Goal: Task Accomplishment & Management: Complete application form

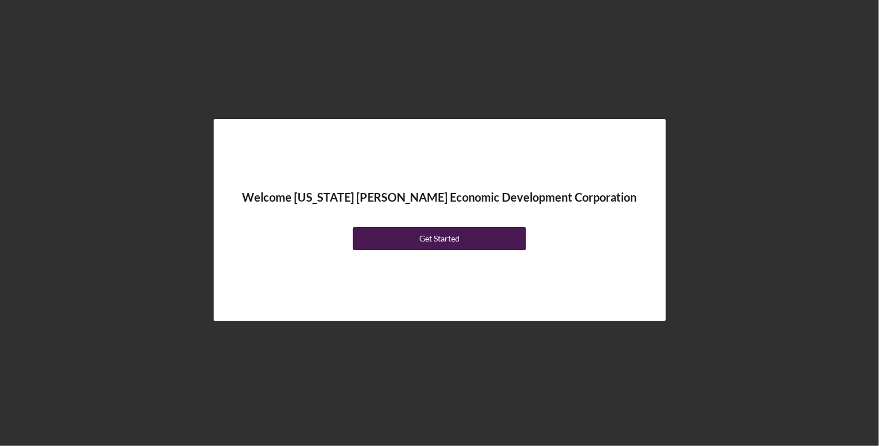
click at [420, 234] on div "Get Started" at bounding box center [439, 238] width 40 height 23
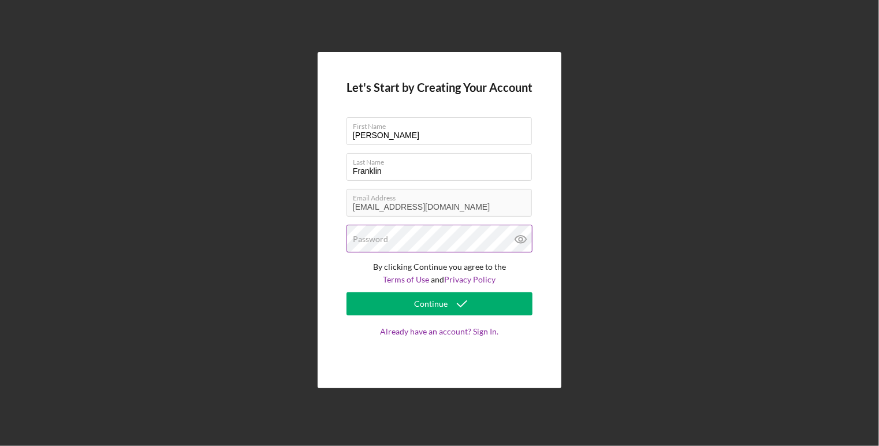
click at [386, 241] on label "Password" at bounding box center [370, 238] width 35 height 9
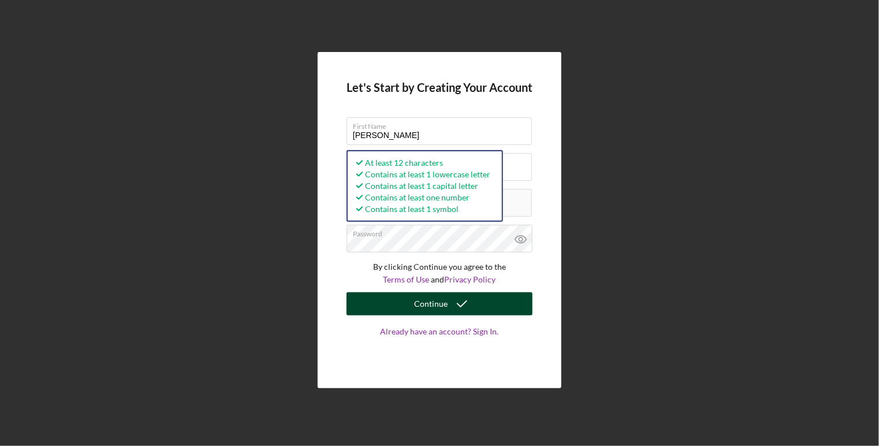
click at [371, 304] on button "Continue" at bounding box center [440, 303] width 186 height 23
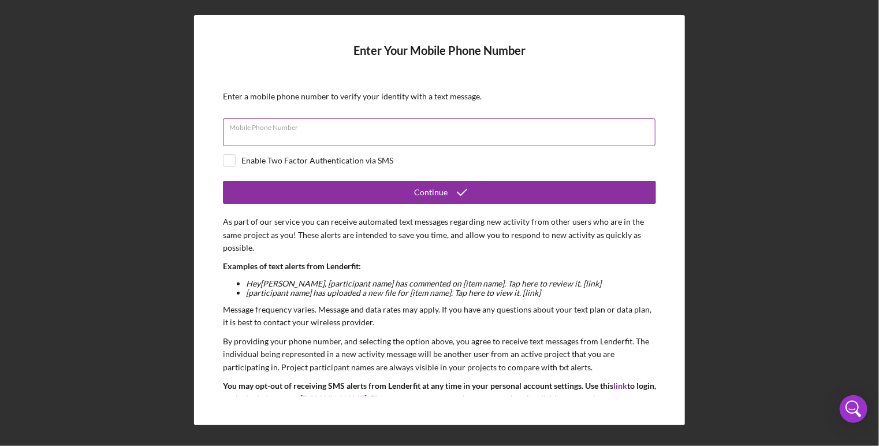
drag, startPoint x: 746, startPoint y: 161, endPoint x: 396, endPoint y: 120, distance: 352.9
click at [396, 120] on div "Mobile Phone Number" at bounding box center [439, 132] width 433 height 29
type input "(310) 409-9546"
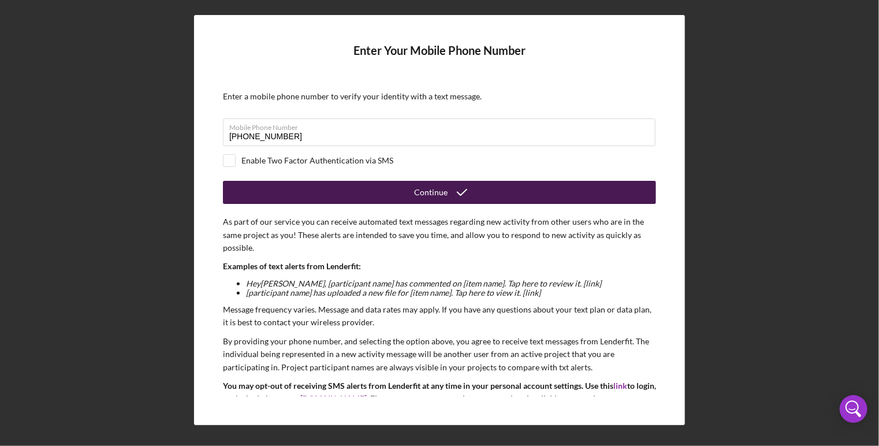
click at [275, 189] on button "Continue" at bounding box center [439, 192] width 433 height 23
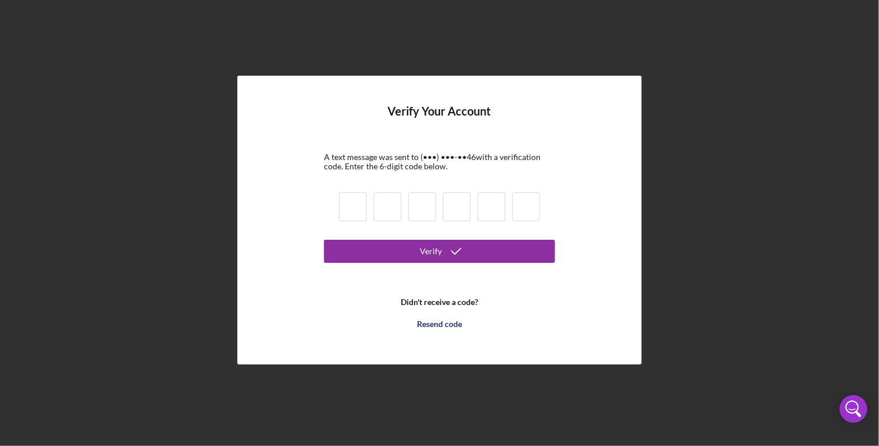
click at [357, 205] on input at bounding box center [353, 206] width 28 height 29
type input "2"
type input "5"
type input "2"
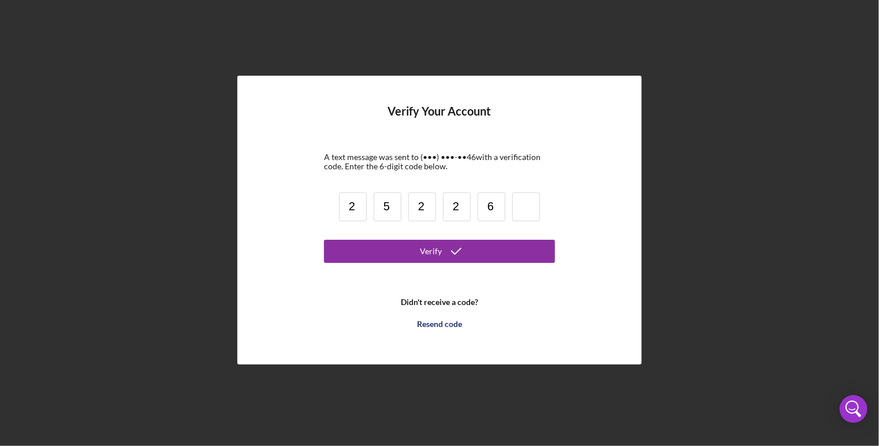
type input "6"
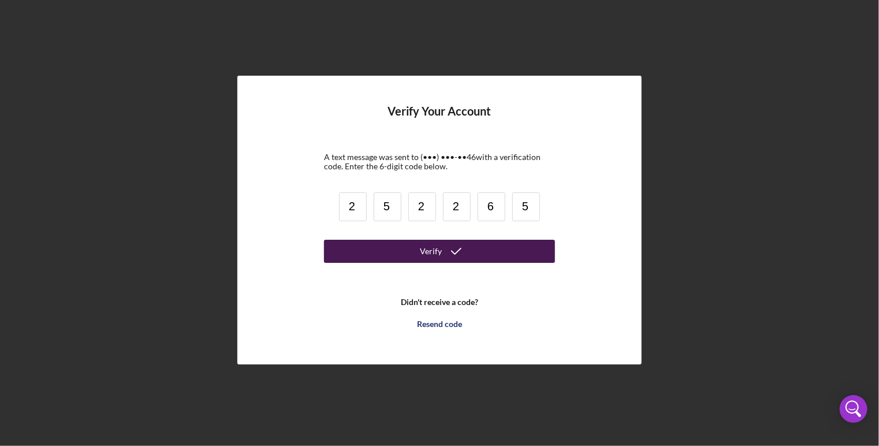
type input "5"
click at [366, 251] on button "Verify" at bounding box center [439, 251] width 231 height 23
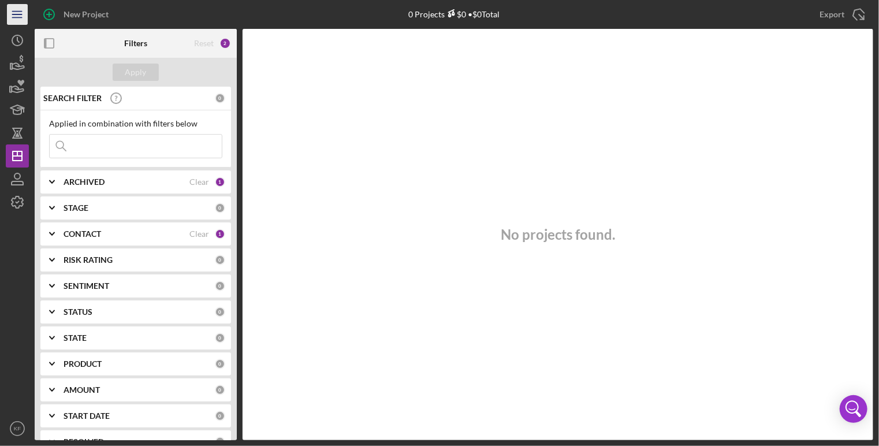
click at [14, 12] on icon "Icon/Menu" at bounding box center [18, 15] width 26 height 26
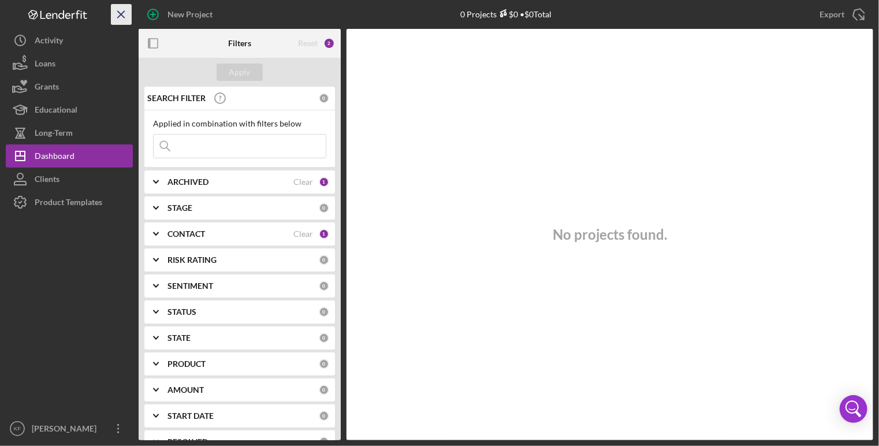
click at [120, 13] on line "button" at bounding box center [121, 14] width 6 height 6
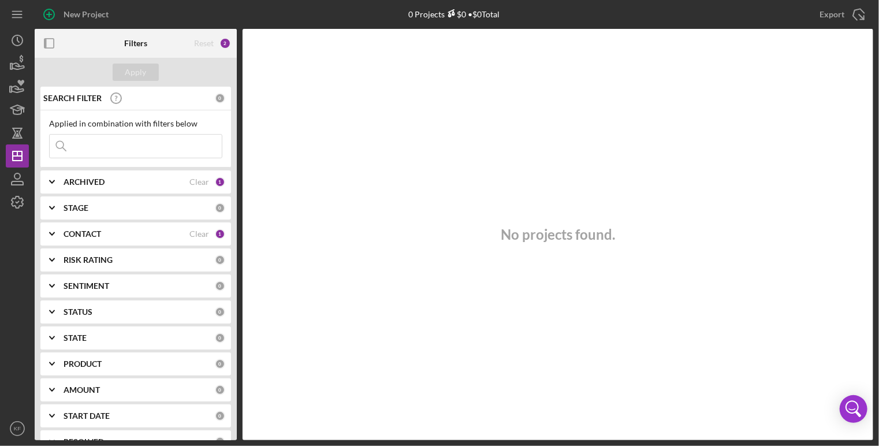
click at [106, 187] on div "ARCHIVED Clear 1" at bounding box center [145, 181] width 162 height 23
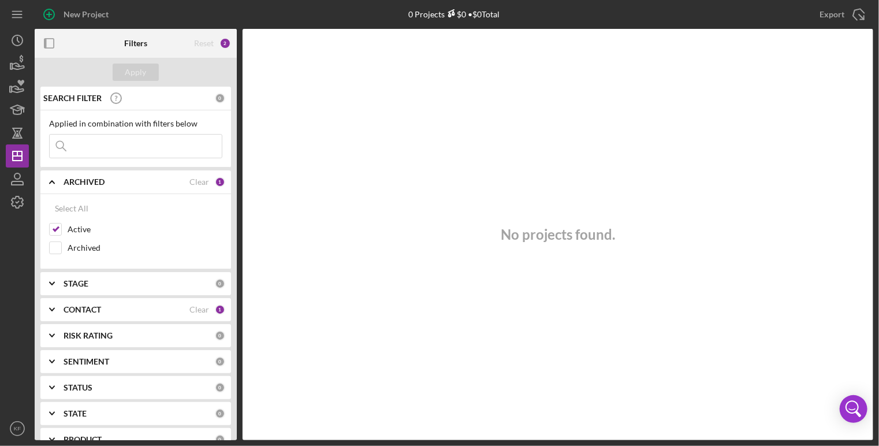
click at [68, 177] on b "ARCHIVED" at bounding box center [84, 181] width 41 height 9
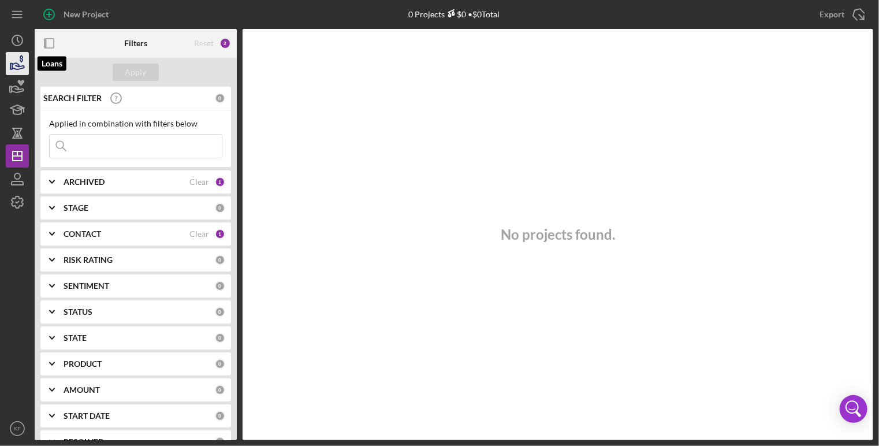
click at [14, 63] on icon "button" at bounding box center [18, 66] width 12 height 6
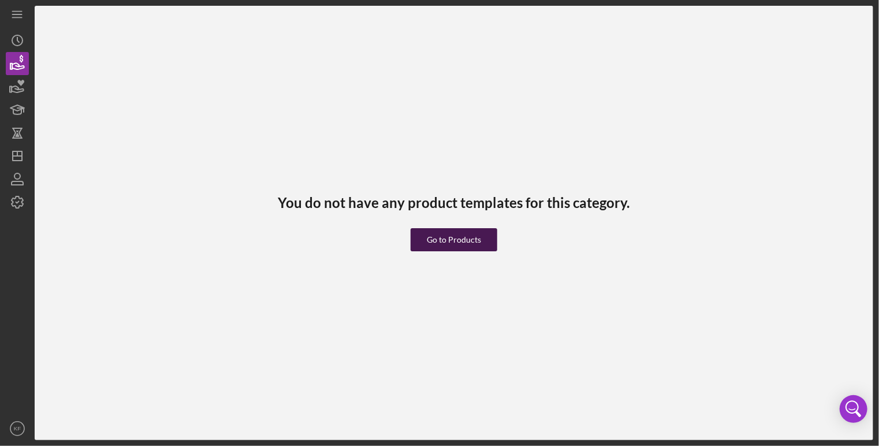
click at [465, 240] on div "Go to Products" at bounding box center [454, 239] width 54 height 23
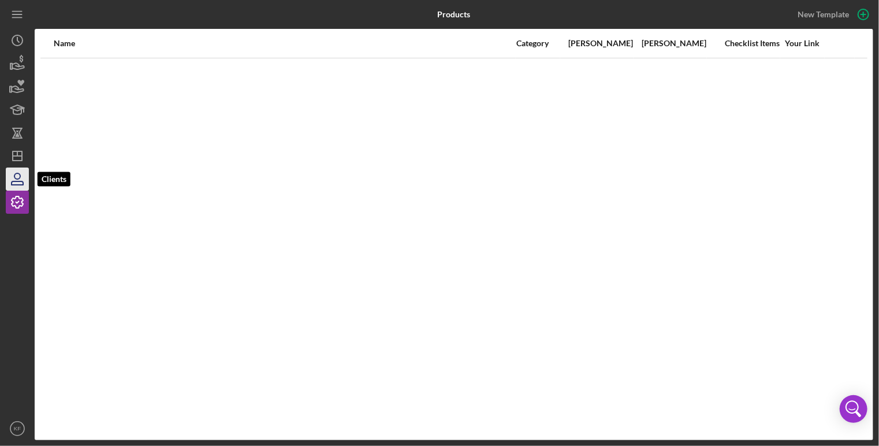
click at [20, 182] on icon "button" at bounding box center [17, 179] width 29 height 29
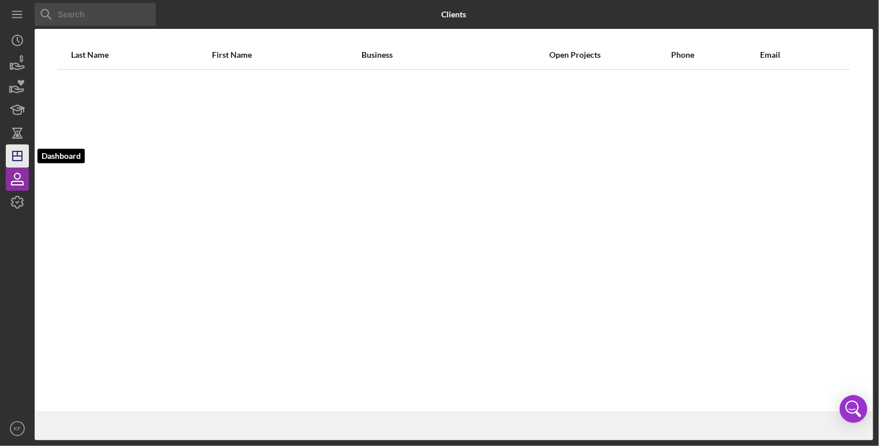
click at [21, 157] on icon "Icon/Dashboard" at bounding box center [17, 155] width 29 height 29
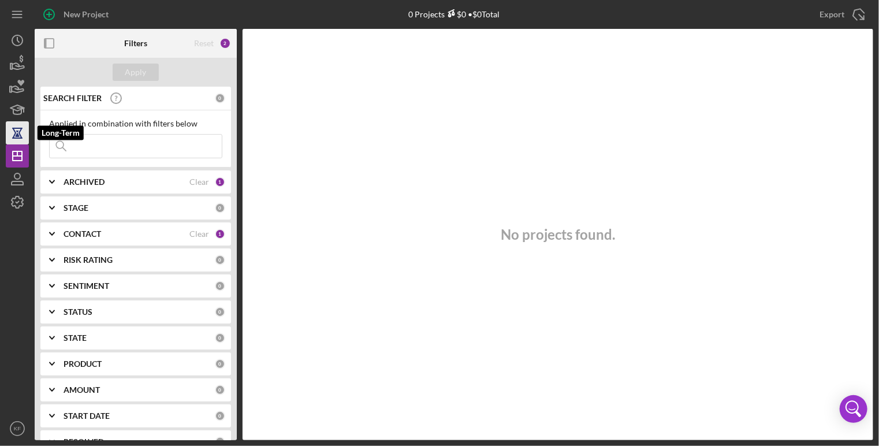
click at [25, 128] on icon "button" at bounding box center [17, 132] width 29 height 29
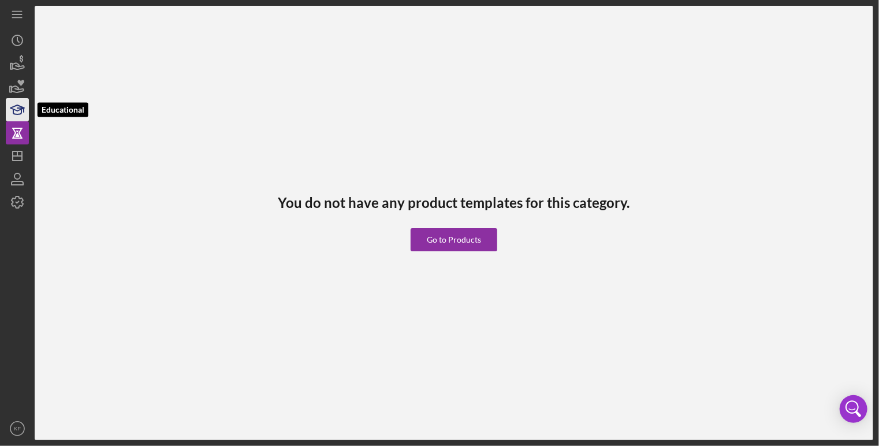
click at [16, 105] on icon "button" at bounding box center [17, 109] width 29 height 29
click at [17, 78] on icon "button" at bounding box center [17, 86] width 29 height 29
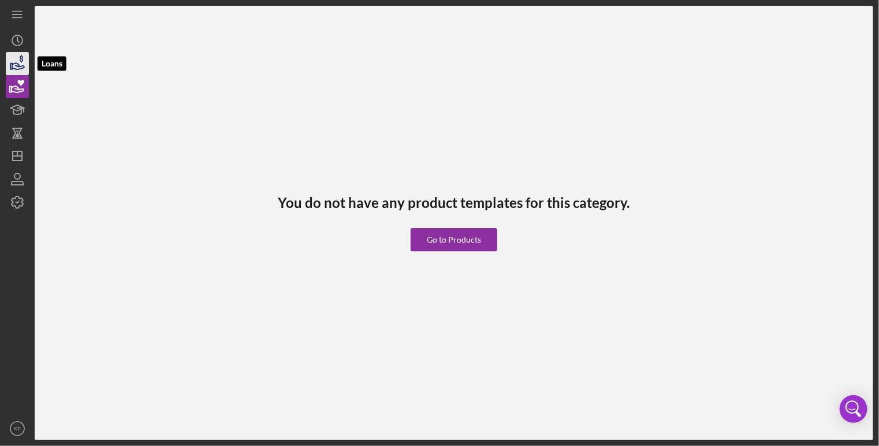
click at [20, 55] on icon "button" at bounding box center [17, 63] width 29 height 29
click at [17, 30] on icon "Icon/History" at bounding box center [17, 40] width 29 height 29
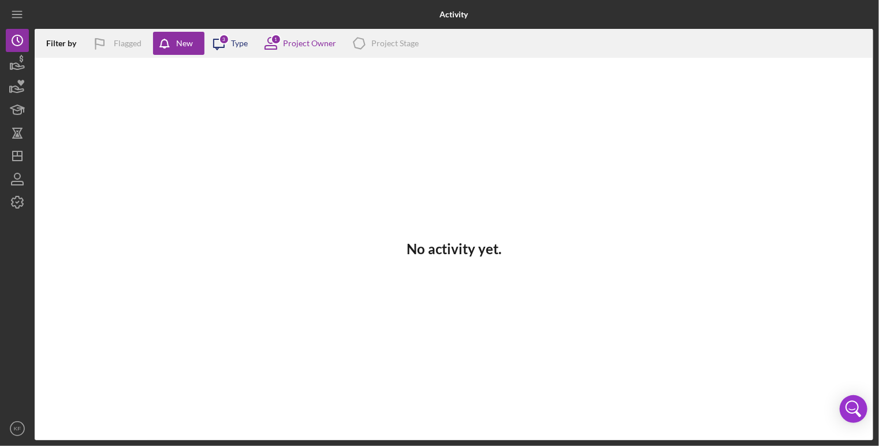
click at [230, 42] on icon "Icon/Message" at bounding box center [218, 43] width 29 height 29
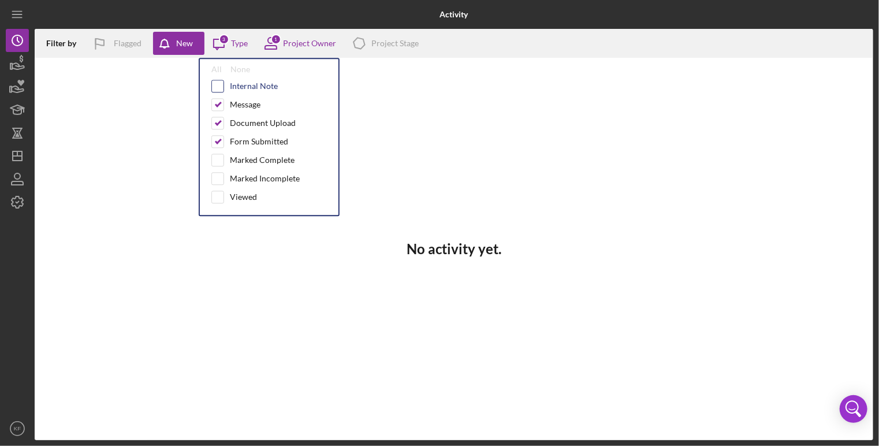
click at [219, 85] on input "checkbox" at bounding box center [218, 86] width 12 height 12
checkbox input "true"
click at [215, 159] on input "checkbox" at bounding box center [218, 160] width 12 height 12
checkbox input "true"
click at [283, 40] on icon at bounding box center [270, 43] width 29 height 29
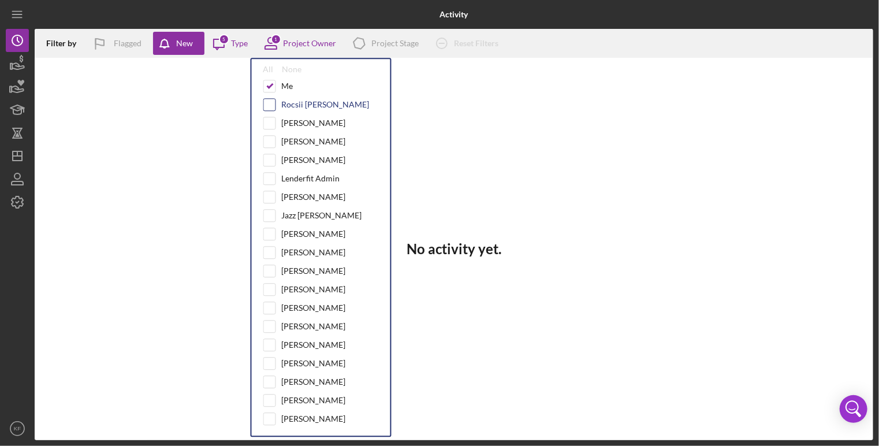
click at [268, 107] on input "checkbox" at bounding box center [270, 105] width 12 height 12
checkbox input "true"
click at [268, 121] on input "checkbox" at bounding box center [270, 123] width 12 height 12
checkbox input "true"
click at [267, 143] on input "checkbox" at bounding box center [270, 142] width 12 height 12
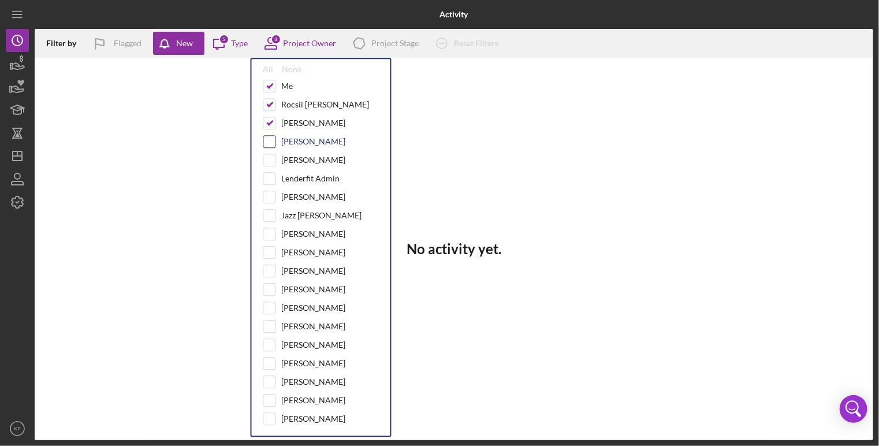
checkbox input "true"
click at [267, 159] on input "checkbox" at bounding box center [270, 160] width 12 height 12
checkbox input "true"
click at [273, 182] on input "checkbox" at bounding box center [270, 179] width 12 height 12
checkbox input "true"
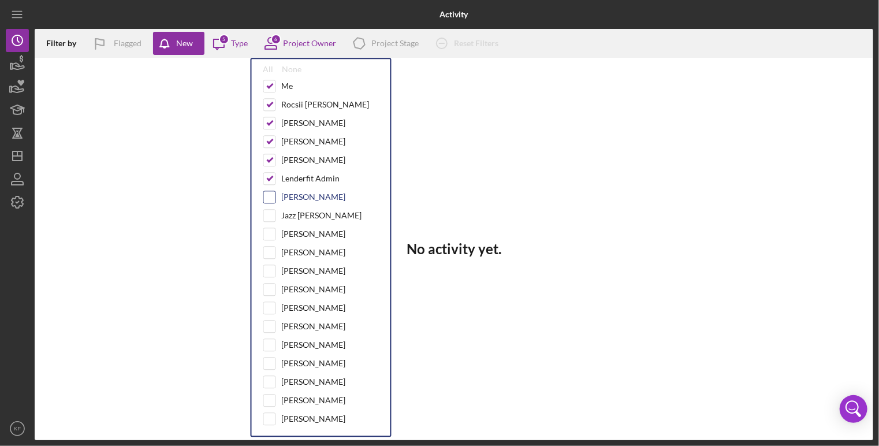
click at [271, 191] on input "checkbox" at bounding box center [270, 197] width 12 height 12
checkbox input "true"
click at [271, 210] on input "checkbox" at bounding box center [270, 216] width 12 height 12
checkbox input "true"
click at [271, 225] on div "Me Rocsii Woolley Guadalupe Luviano Nielle Cook Trey Brown Lenderfit Admin Bran…" at bounding box center [321, 255] width 116 height 350
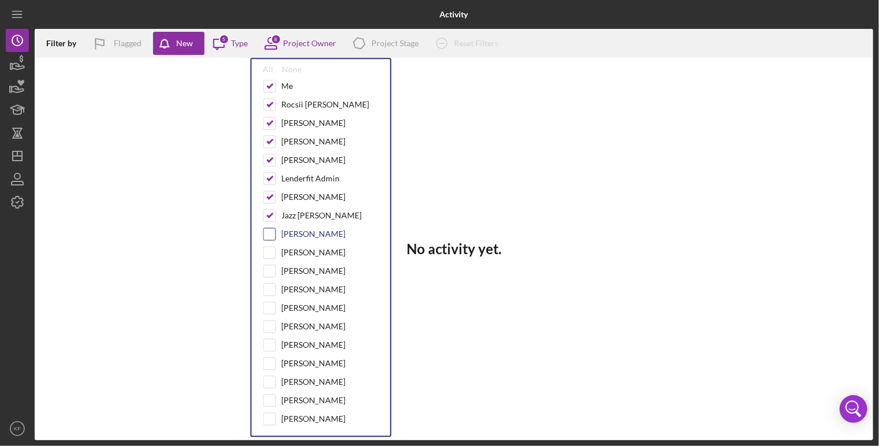
click at [271, 234] on input "checkbox" at bounding box center [270, 234] width 12 height 12
checkbox input "true"
click at [271, 252] on input "checkbox" at bounding box center [270, 253] width 12 height 12
checkbox input "true"
click at [271, 265] on input "checkbox" at bounding box center [270, 271] width 12 height 12
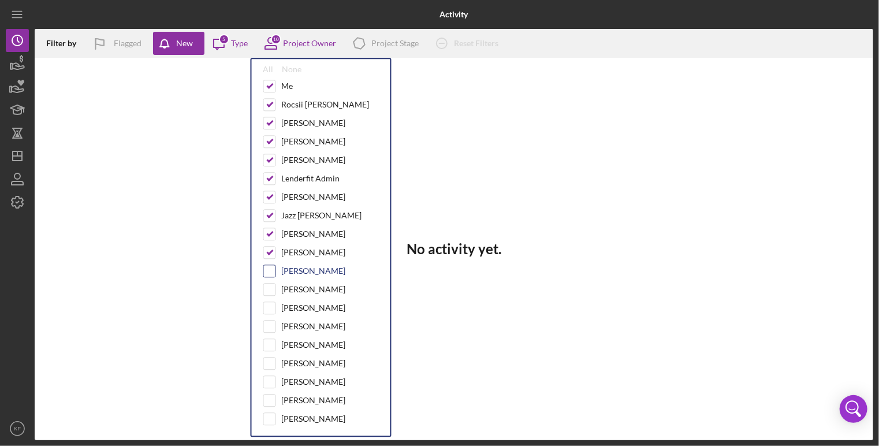
checkbox input "true"
click at [271, 284] on input "checkbox" at bounding box center [270, 290] width 12 height 12
checkbox input "true"
click at [267, 379] on input "checkbox" at bounding box center [270, 382] width 12 height 12
checkbox input "true"
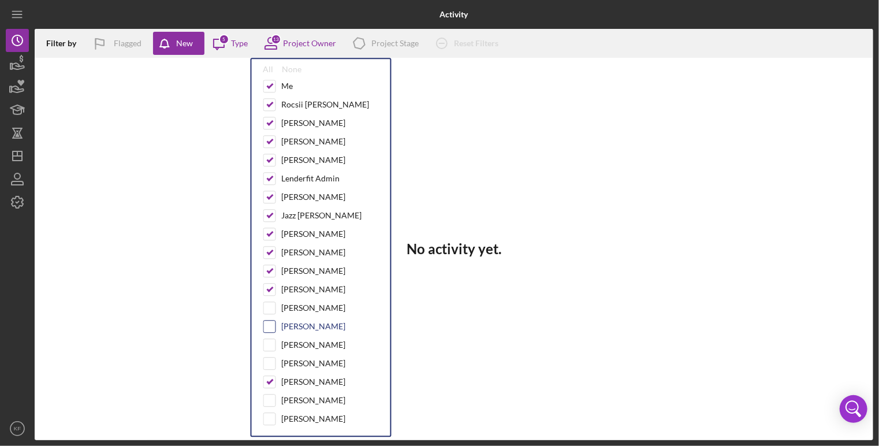
click at [267, 323] on input "checkbox" at bounding box center [270, 327] width 12 height 12
checkbox input "true"
click at [271, 340] on input "checkbox" at bounding box center [270, 345] width 12 height 12
checkbox input "true"
click at [271, 349] on div "Me Rocsii Woolley Guadalupe Luviano Nielle Cook Trey Brown Lenderfit Admin Bran…" at bounding box center [321, 255] width 116 height 350
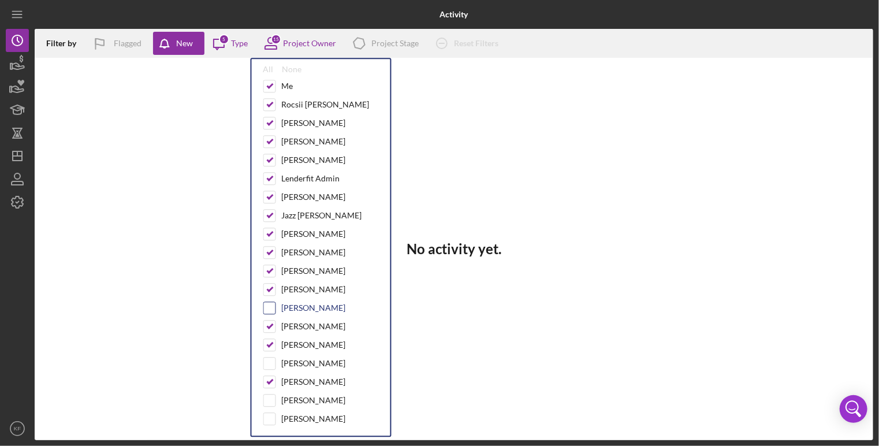
drag, startPoint x: 268, startPoint y: 356, endPoint x: 267, endPoint y: 305, distance: 51.4
click at [267, 305] on input "checkbox" at bounding box center [270, 308] width 12 height 12
checkbox input "true"
click at [271, 361] on input "checkbox" at bounding box center [270, 363] width 12 height 12
checkbox input "true"
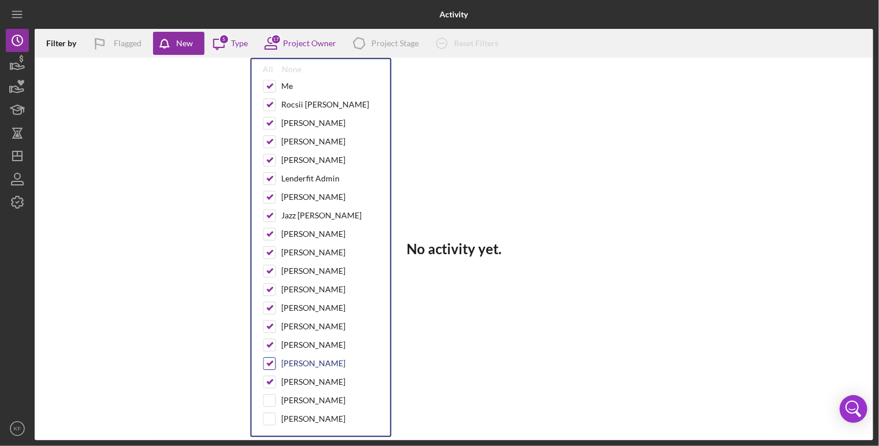
scroll to position [143, 0]
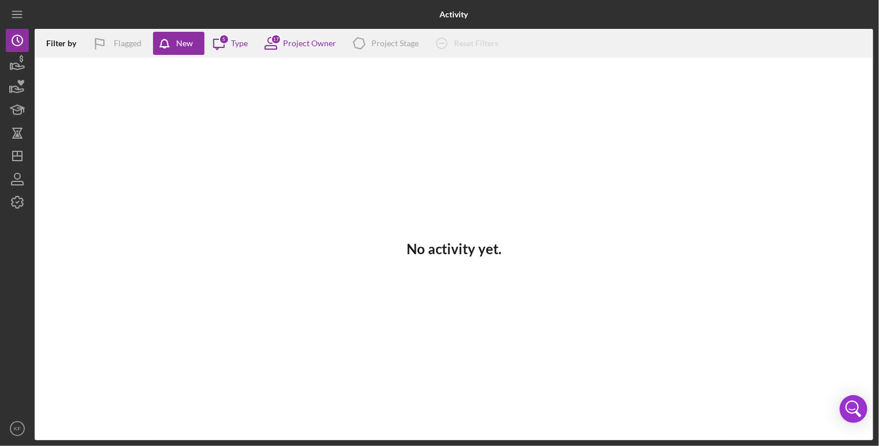
drag, startPoint x: 512, startPoint y: 96, endPoint x: 327, endPoint y: 101, distance: 184.9
click at [327, 101] on div "No activity yet." at bounding box center [454, 249] width 839 height 382
click at [11, 12] on icon "Icon/Menu" at bounding box center [18, 15] width 26 height 26
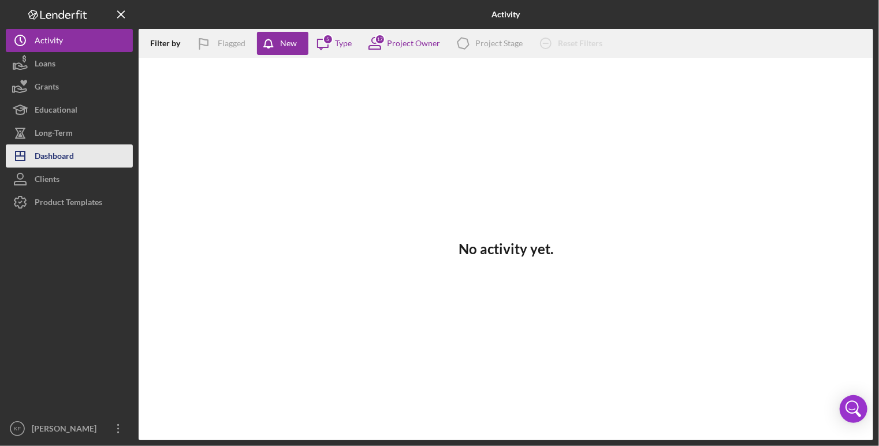
drag, startPoint x: 58, startPoint y: 195, endPoint x: 64, endPoint y: 163, distance: 32.4
click at [64, 163] on div "Dashboard" at bounding box center [54, 157] width 39 height 26
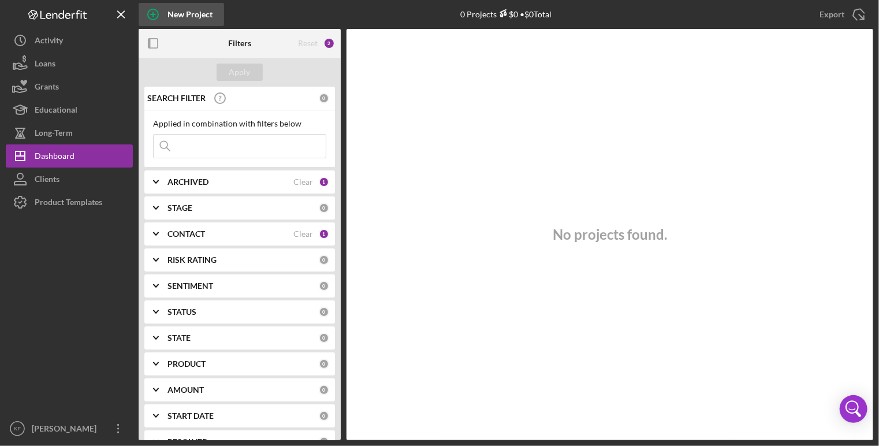
click at [169, 14] on div "New Project" at bounding box center [189, 14] width 45 height 23
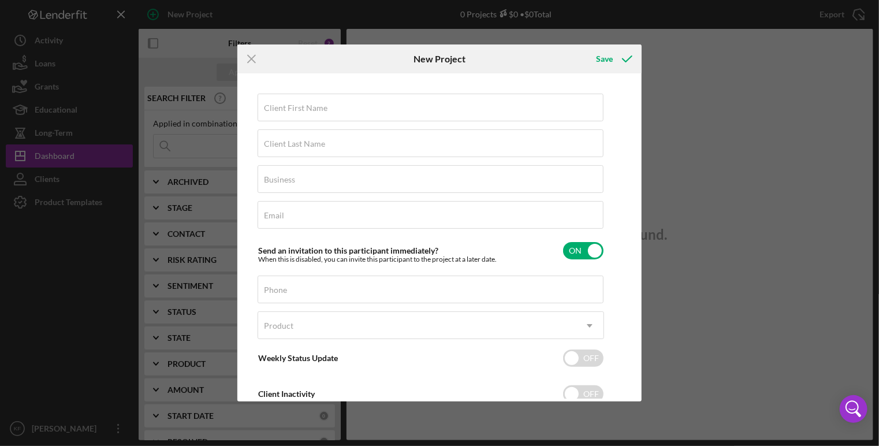
click at [713, 73] on div "Icon/Menu Close New Project Save Client First Name Required Client Last Name Re…" at bounding box center [439, 223] width 879 height 446
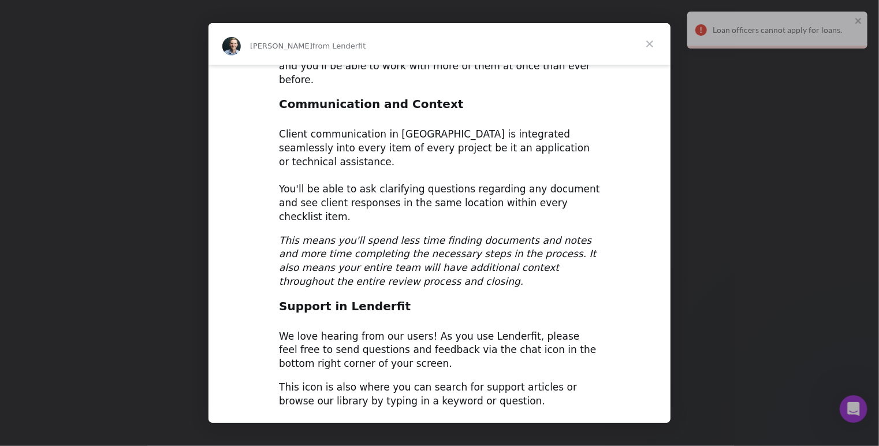
scroll to position [964, 0]
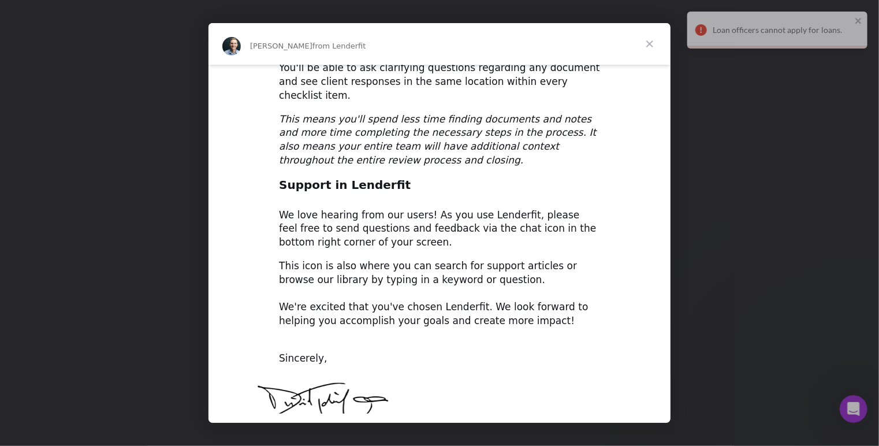
click at [646, 42] on span "Close" at bounding box center [650, 44] width 42 height 42
